Goal: Task Accomplishment & Management: Use online tool/utility

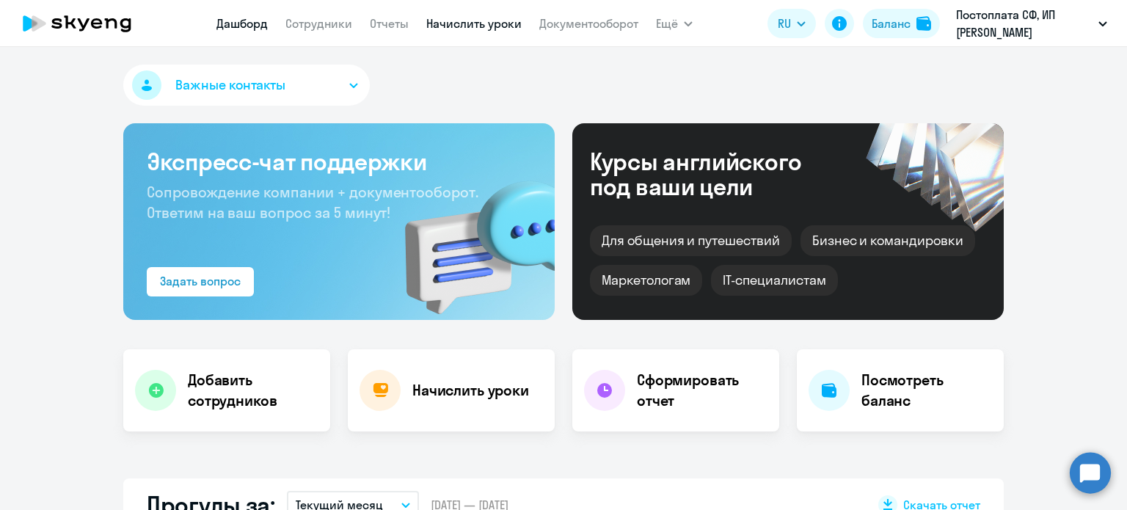
click at [484, 26] on link "Начислить уроки" at bounding box center [473, 23] width 95 height 15
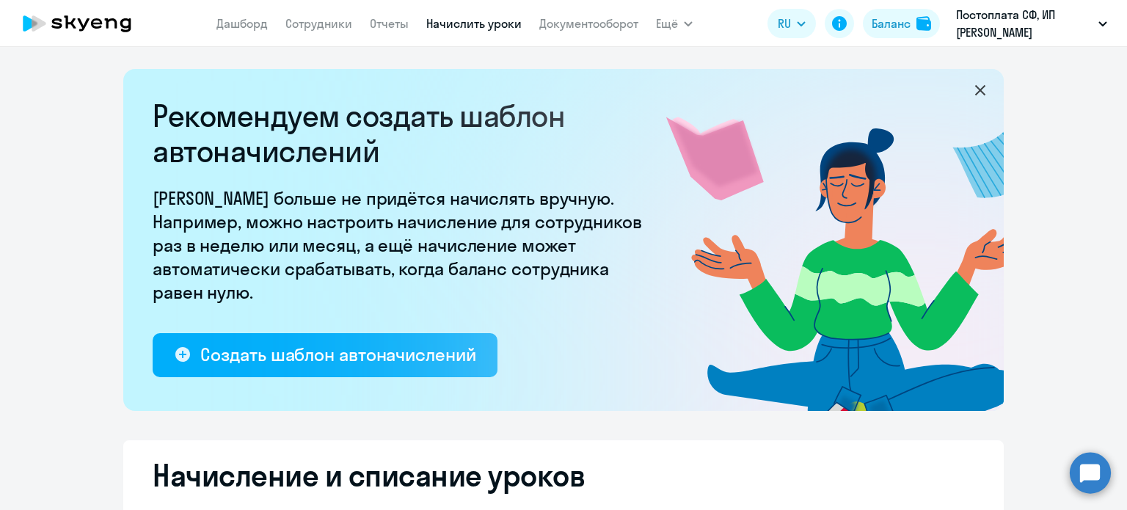
select select "10"
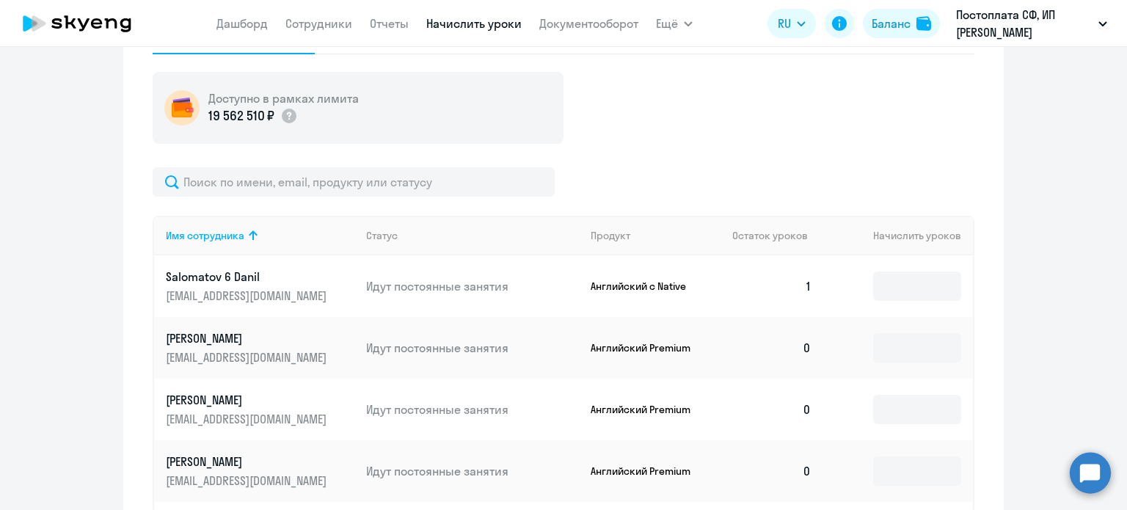
scroll to position [521, 0]
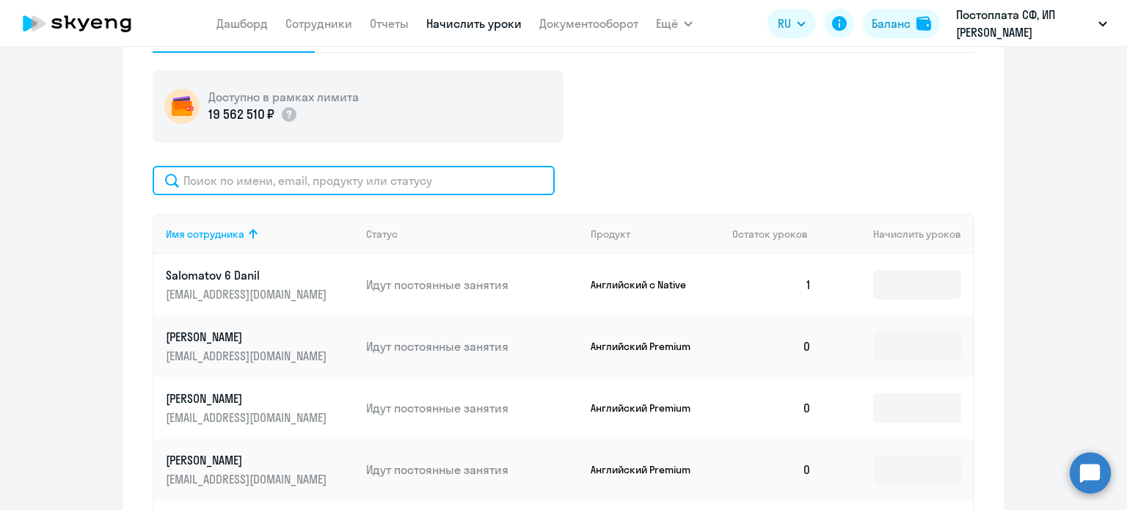
click at [360, 175] on input "text" at bounding box center [354, 180] width 402 height 29
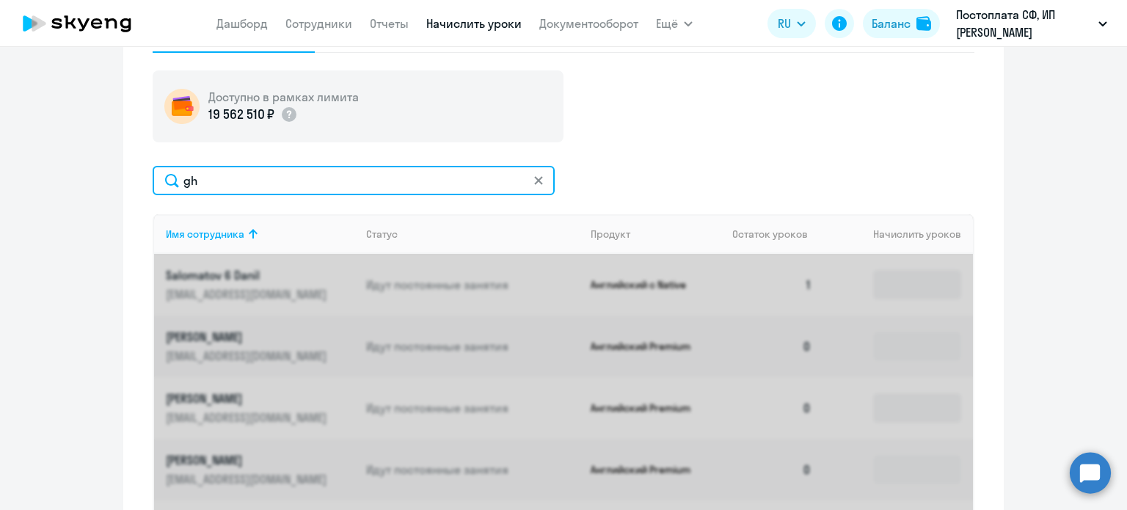
type input "g"
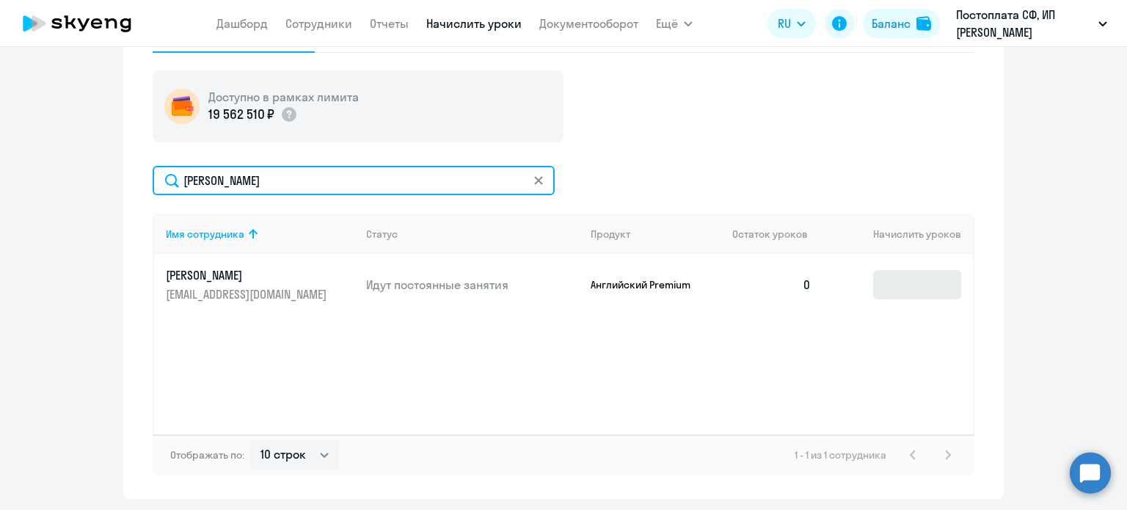
type input "[PERSON_NAME]"
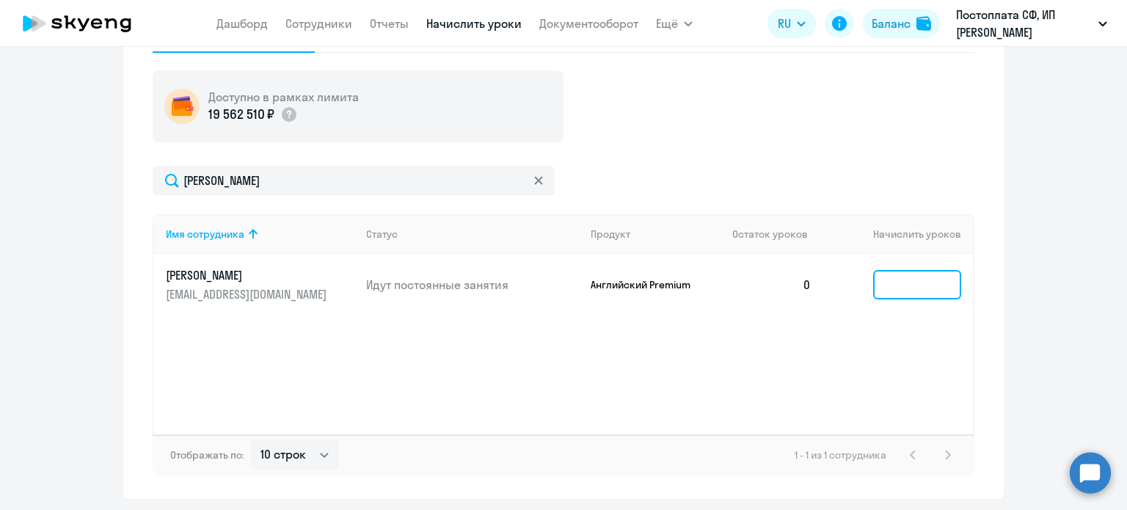
click at [904, 283] on input at bounding box center [917, 284] width 88 height 29
click at [887, 341] on div "Имя сотрудника Статус Продукт Остаток уроков Начислить уроков [PERSON_NAME] [EM…" at bounding box center [564, 324] width 822 height 220
click at [903, 283] on input at bounding box center [917, 284] width 88 height 29
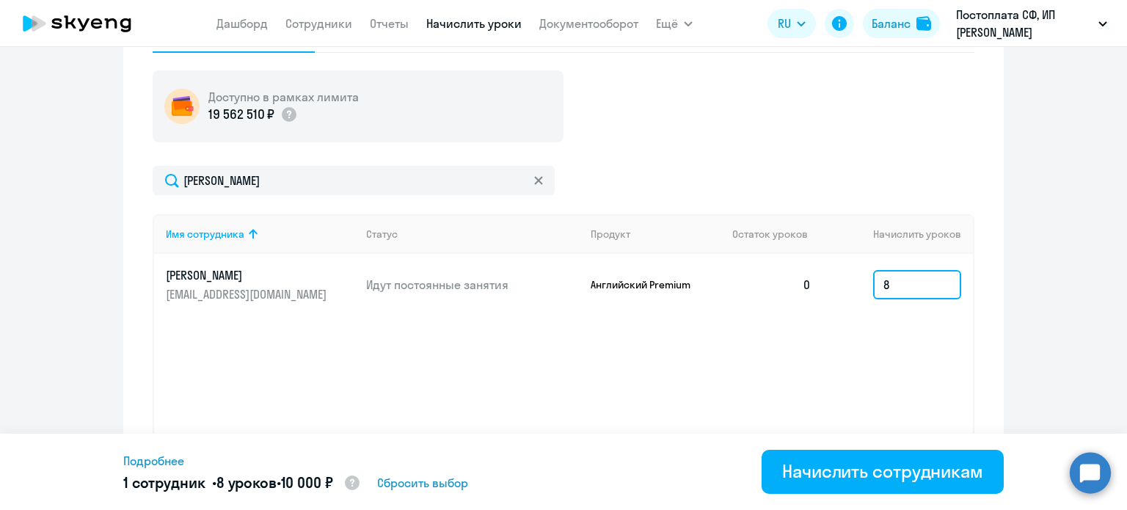
type input "8"
click at [817, 366] on div "Имя сотрудника Статус Продукт Остаток уроков Начислить уроков [PERSON_NAME] [EM…" at bounding box center [564, 324] width 822 height 220
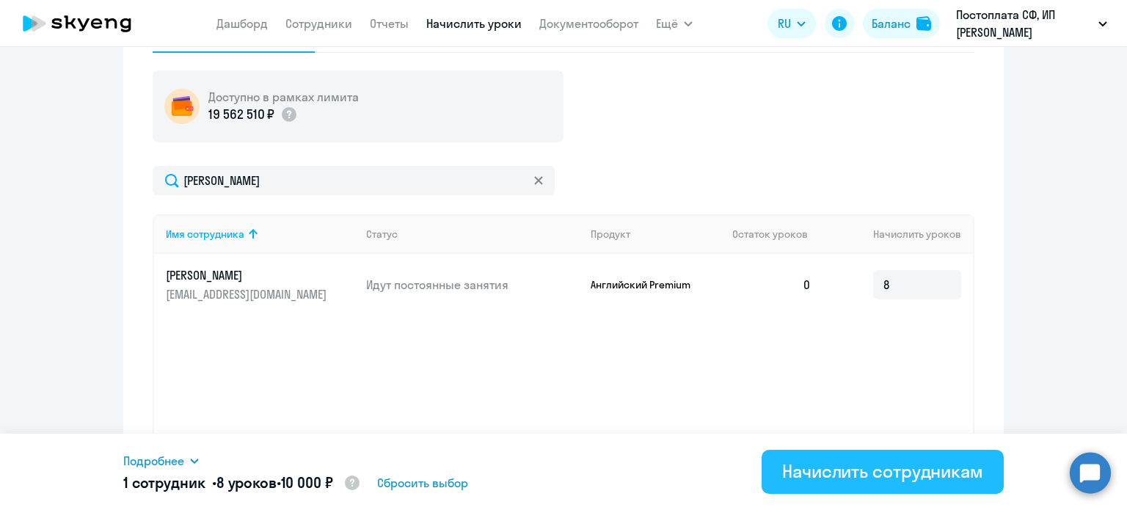
click at [809, 473] on div "Начислить сотрудникам" at bounding box center [882, 470] width 201 height 23
